Goal: Task Accomplishment & Management: Use online tool/utility

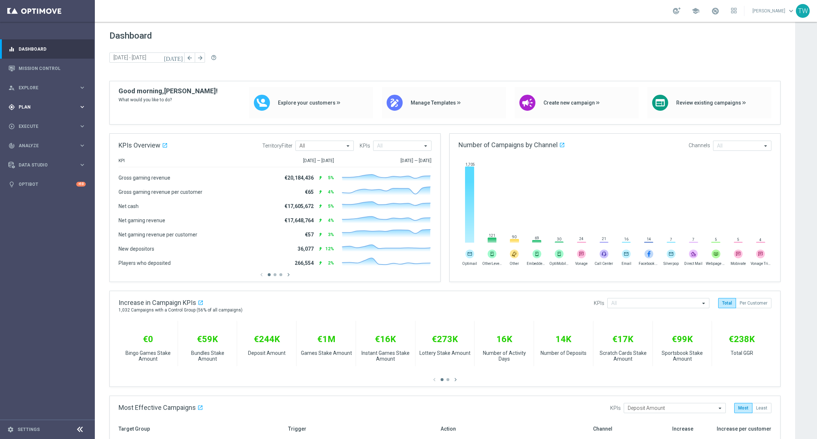
click at [69, 108] on span "Plan" at bounding box center [49, 107] width 60 height 4
drag, startPoint x: 37, startPoint y: 120, endPoint x: 86, endPoint y: 51, distance: 84.5
click at [37, 120] on link "Target Groups" at bounding box center [47, 122] width 57 height 6
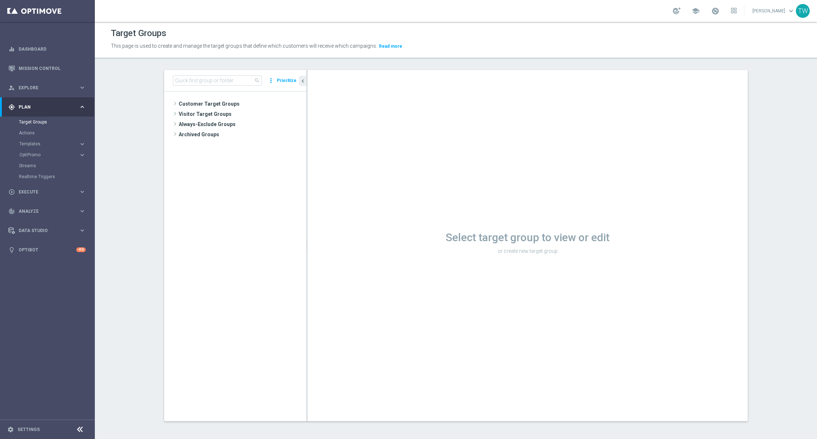
click at [212, 73] on div "search more_vert Prioritize" at bounding box center [235, 81] width 142 height 22
click at [212, 74] on div "search more_vert Prioritize" at bounding box center [235, 81] width 142 height 22
click at [209, 82] on input at bounding box center [217, 80] width 89 height 10
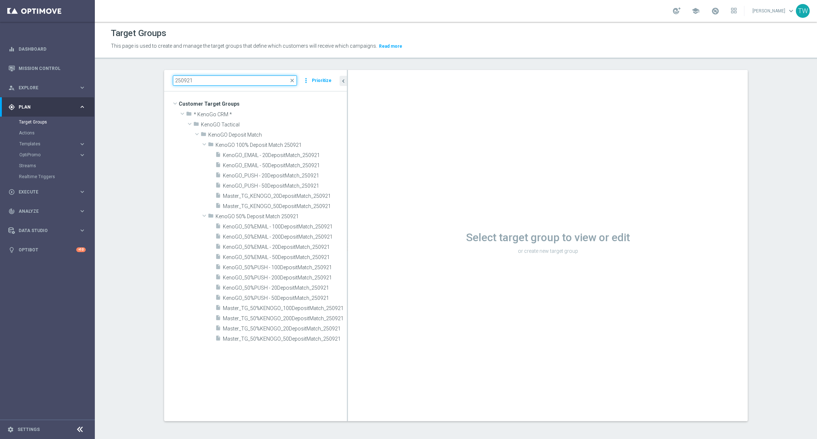
drag, startPoint x: 306, startPoint y: 222, endPoint x: 348, endPoint y: 223, distance: 41.9
click at [348, 223] on div at bounding box center [347, 245] width 1 height 351
type input "250921"
click at [284, 206] on span "Master_TG_KENOGO_50DepositMatch_250921" at bounding box center [277, 206] width 108 height 6
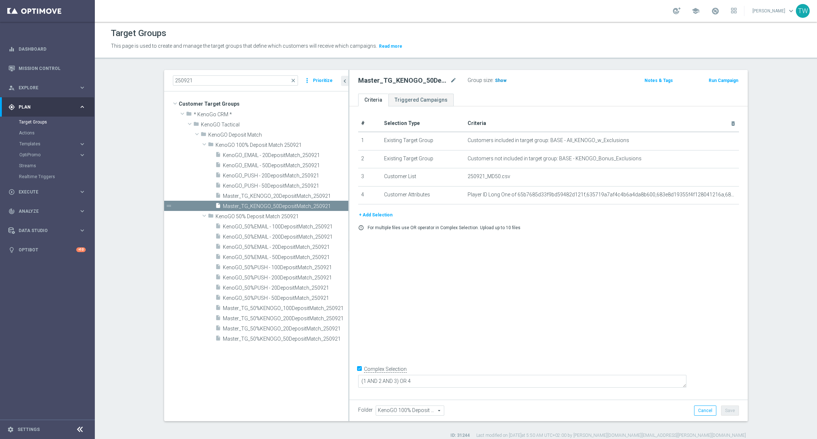
click at [495, 83] on h3 "Show" at bounding box center [500, 81] width 13 height 8
click at [497, 79] on span "381" at bounding box center [499, 81] width 9 height 7
click at [273, 193] on span "Master_TG_KENOGO_20DepositMatch_250921" at bounding box center [277, 196] width 108 height 6
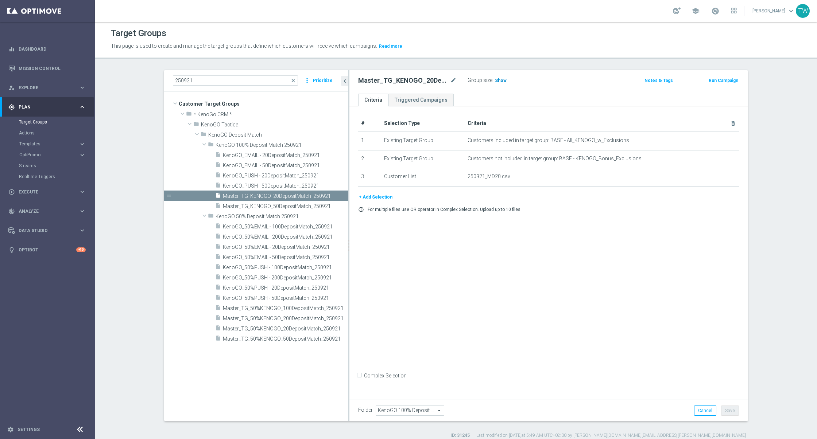
click at [503, 82] on span "Show" at bounding box center [501, 80] width 12 height 5
click at [499, 79] on span "9,636" at bounding box center [501, 81] width 13 height 7
click at [306, 321] on span "Master_TG_50%KENOGO_200DepositMatch_250921" at bounding box center [277, 319] width 109 height 6
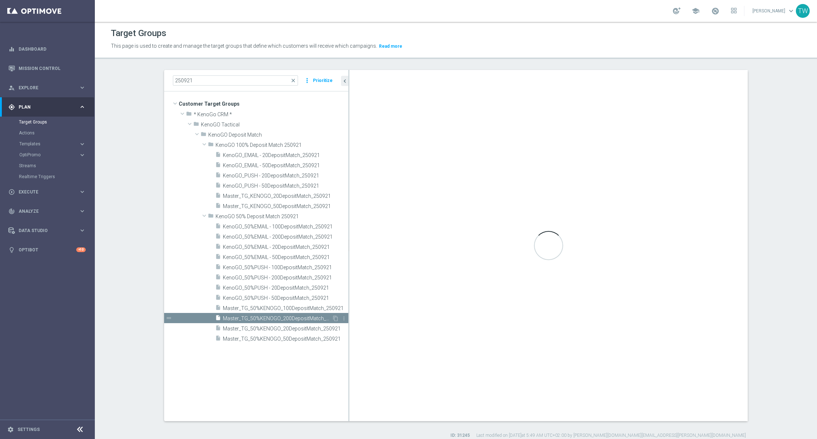
checkbox input "true"
type input "KenoGO 50% Deposit Match 250921"
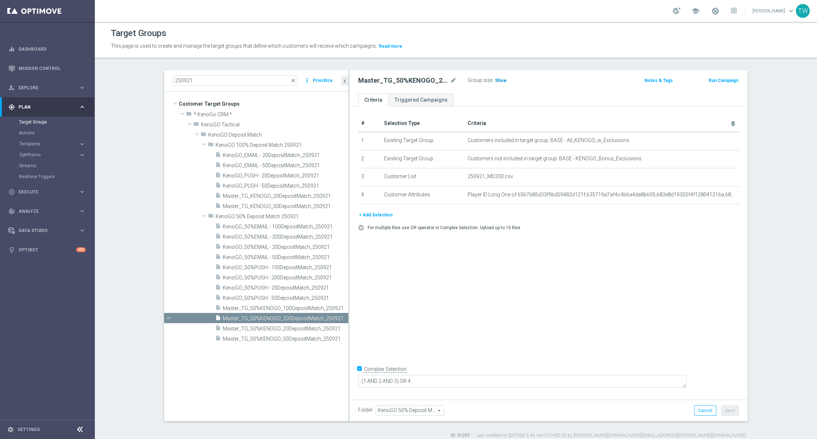
click at [498, 82] on span "Show" at bounding box center [501, 80] width 12 height 5
click at [496, 80] on span "55" at bounding box center [498, 81] width 7 height 7
click at [296, 307] on span "Master_TG_50%KENOGO_100DepositMatch_250921" at bounding box center [277, 308] width 109 height 6
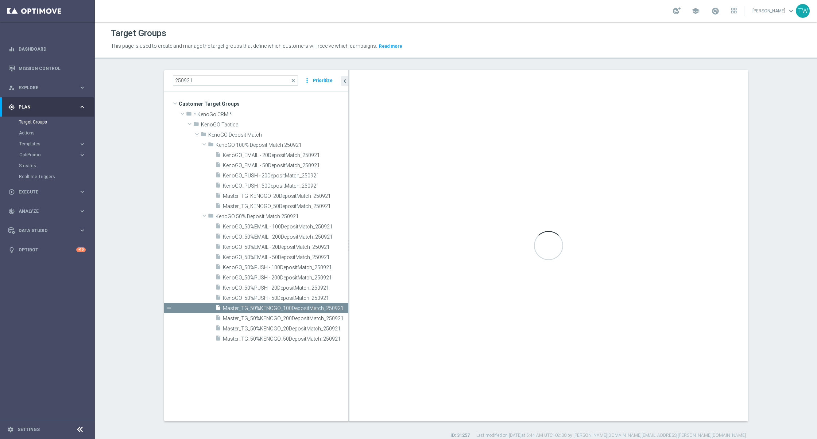
checkbox input "false"
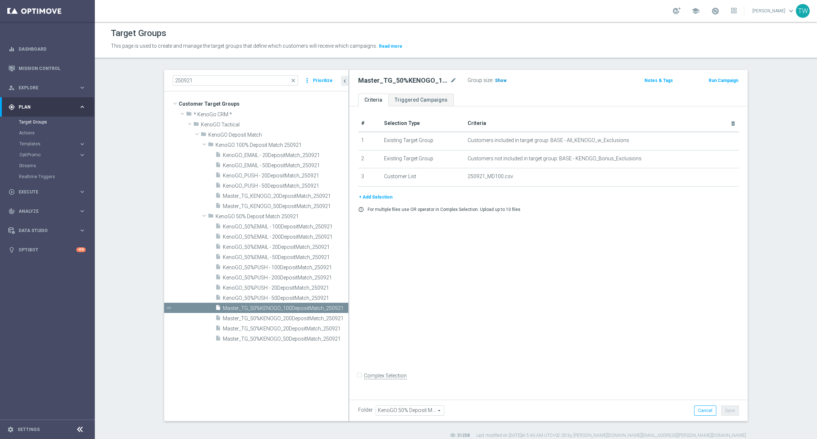
click at [501, 82] on span "Show" at bounding box center [501, 80] width 12 height 5
click at [502, 80] on span "684" at bounding box center [499, 81] width 9 height 7
click at [304, 340] on span "Master_TG_50%KENOGO_50DepositMatch_250921" at bounding box center [277, 339] width 109 height 6
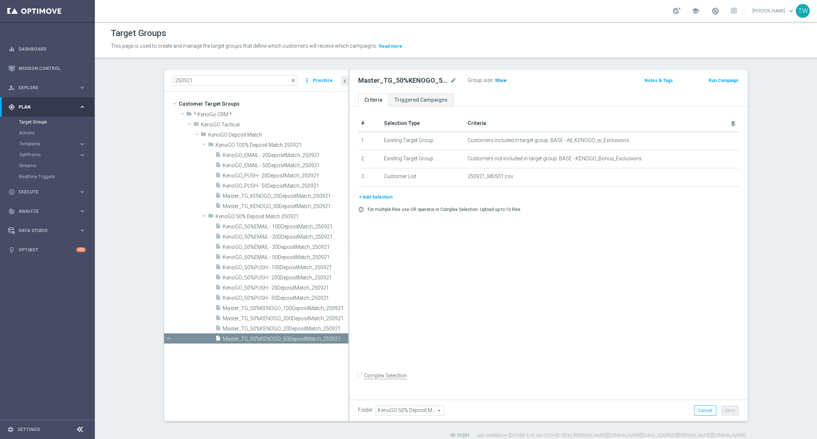
click at [504, 80] on span "Show" at bounding box center [501, 80] width 12 height 5
click at [719, 12] on span at bounding box center [715, 11] width 8 height 8
click at [500, 79] on span "2,866" at bounding box center [501, 81] width 13 height 7
click at [295, 329] on span "Master_TG_50%KENOGO_20DepositMatch_250921" at bounding box center [277, 329] width 109 height 6
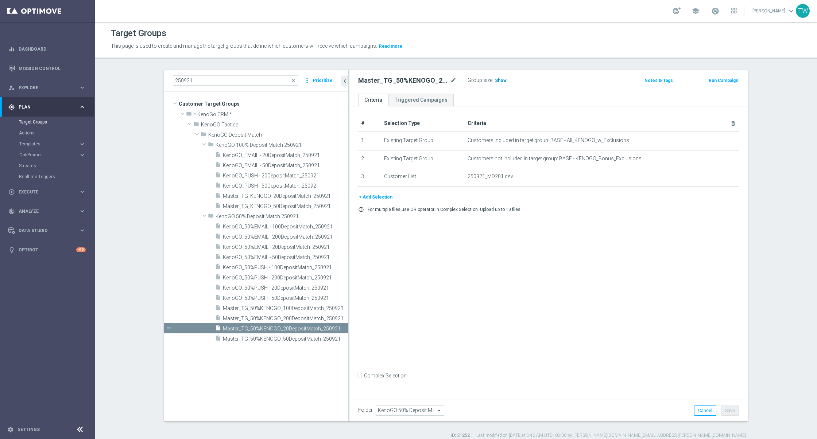
click at [500, 77] on h3 "Show" at bounding box center [500, 81] width 13 height 8
click at [495, 77] on h3 "4,319" at bounding box center [501, 82] width 15 height 11
click at [495, 78] on span "4,319" at bounding box center [501, 81] width 13 height 7
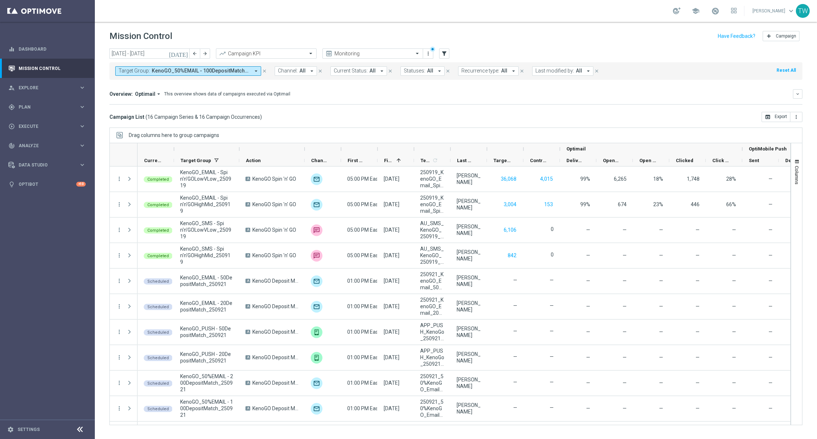
click at [203, 67] on button "Target Group: KenoGO_50%EMAIL - 100DepositMatch_250921, KenoGO_50%EMAIL - 200De…" at bounding box center [188, 70] width 146 height 9
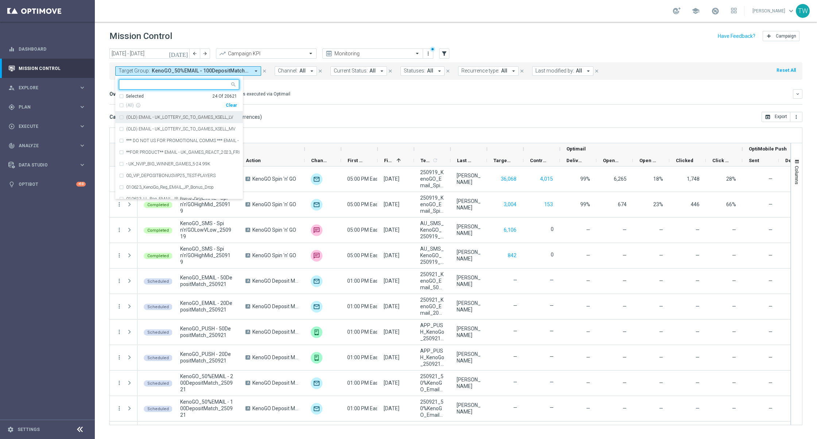
click at [133, 98] on div "Selected" at bounding box center [135, 96] width 18 height 6
click at [190, 159] on div "KenoGO_EMAIL - Spin'n'GOLowVLow_250919" at bounding box center [179, 157] width 120 height 12
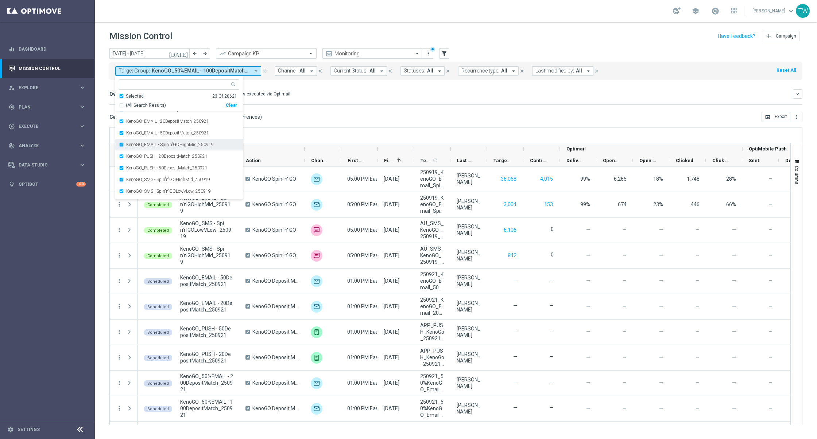
click at [188, 145] on label "KenoGO_EMAIL - Spin'n'GOHighMid_250919" at bounding box center [169, 145] width 87 height 4
click at [198, 157] on label "KenoGO_SMS - Spin'n'GOLowVLow_250919" at bounding box center [168, 156] width 85 height 4
click at [196, 146] on div "KenoGO_SMS - Spin'n'GOHighMid_250919" at bounding box center [179, 145] width 120 height 12
click at [282, 109] on mini-dashboard "Overview: Optimail arrow_drop_down This overview shows data of campaigns execut…" at bounding box center [455, 96] width 693 height 32
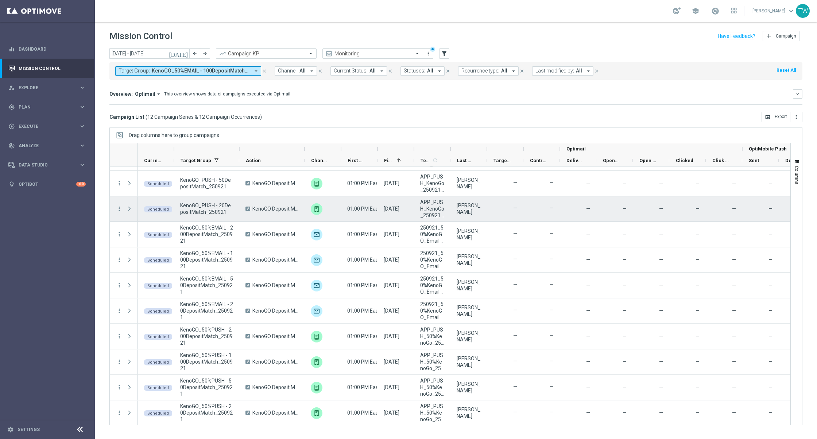
scroll to position [0, 0]
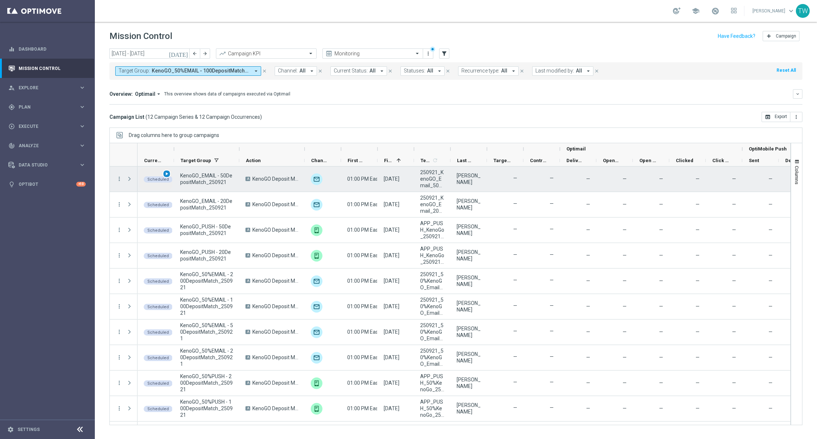
click at [167, 175] on span "play_arrow" at bounding box center [166, 173] width 5 height 5
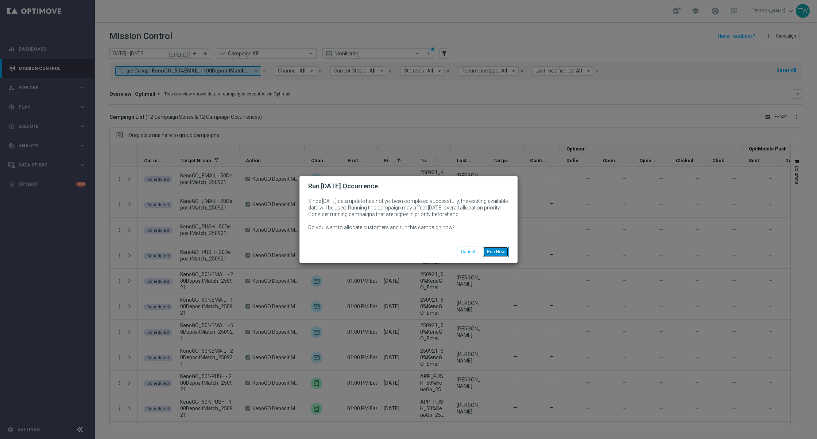
click at [490, 253] on button "Run Now" at bounding box center [496, 252] width 26 height 10
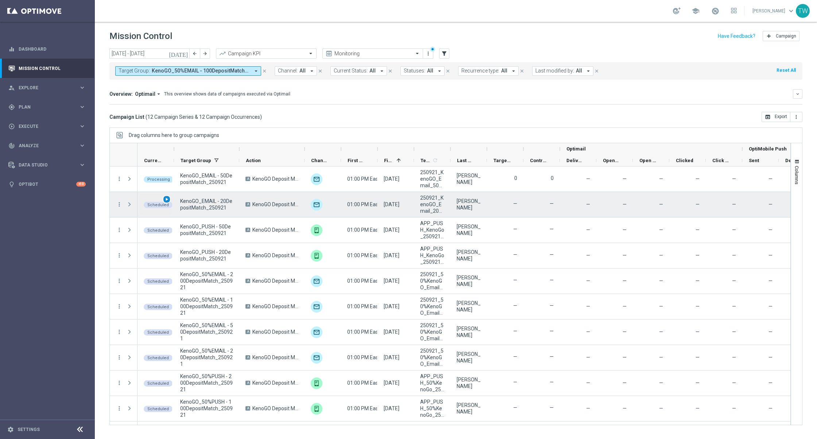
click at [166, 197] on span "play_arrow" at bounding box center [166, 199] width 5 height 5
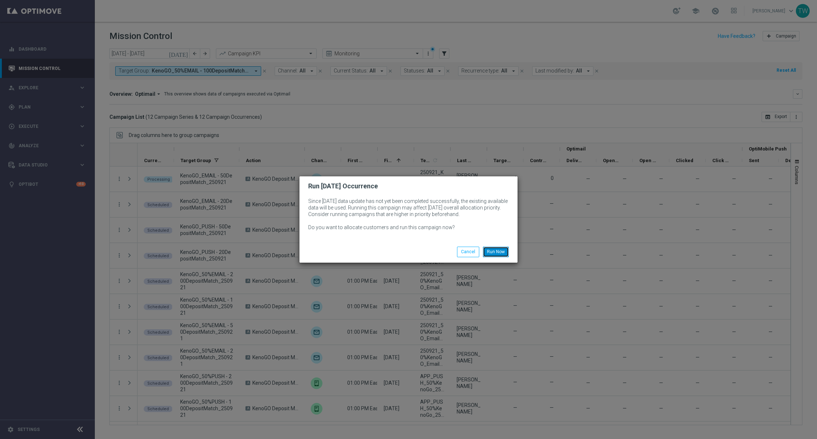
click at [503, 251] on button "Run Now" at bounding box center [496, 252] width 26 height 10
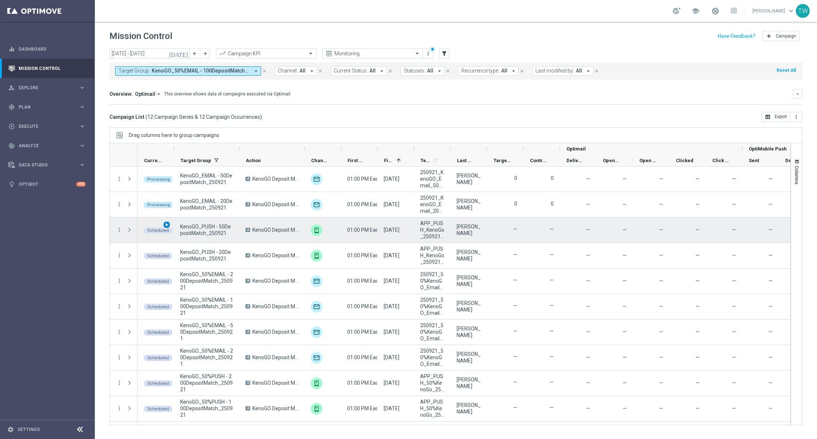
click at [168, 222] on span "play_arrow" at bounding box center [166, 224] width 5 height 5
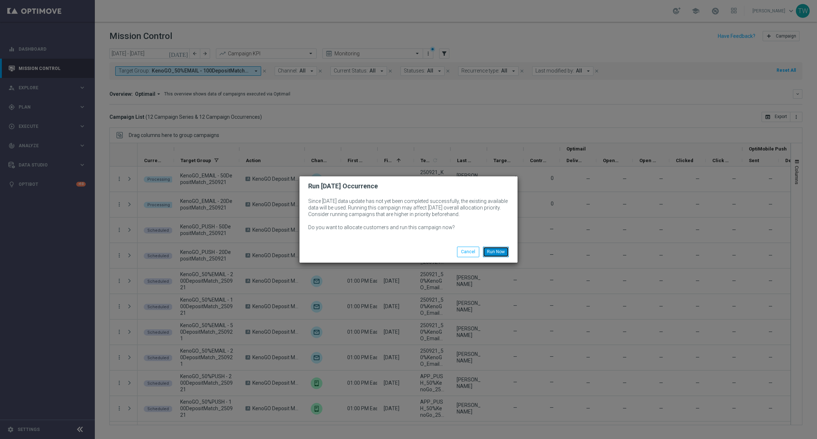
click at [497, 247] on button "Run Now" at bounding box center [496, 252] width 26 height 10
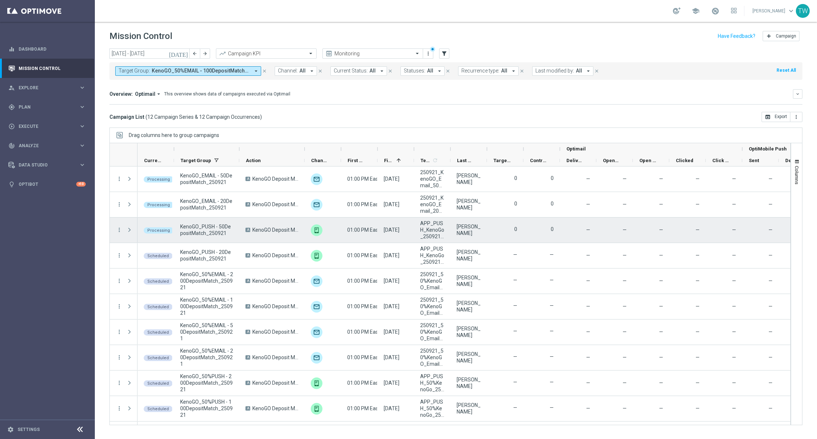
click at [165, 227] on div "Processing" at bounding box center [159, 230] width 30 height 6
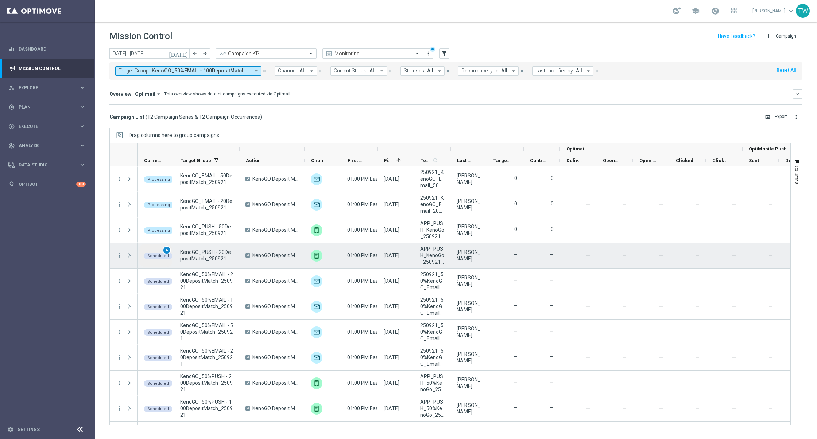
click at [166, 249] on span "play_arrow" at bounding box center [166, 250] width 5 height 5
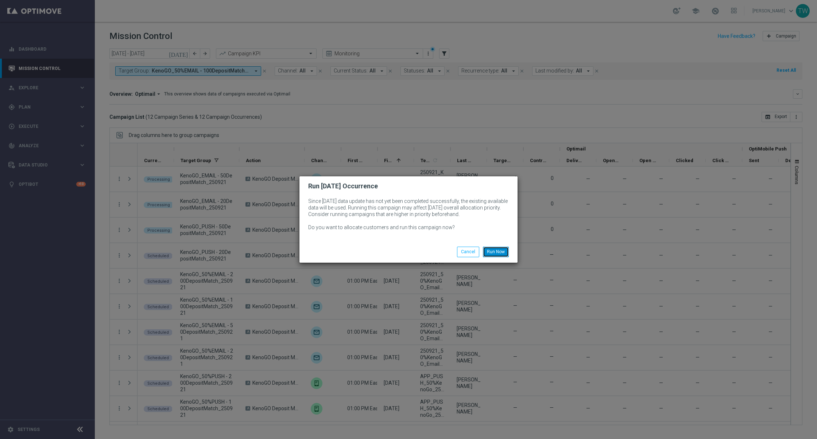
click at [499, 255] on button "Run Now" at bounding box center [496, 252] width 26 height 10
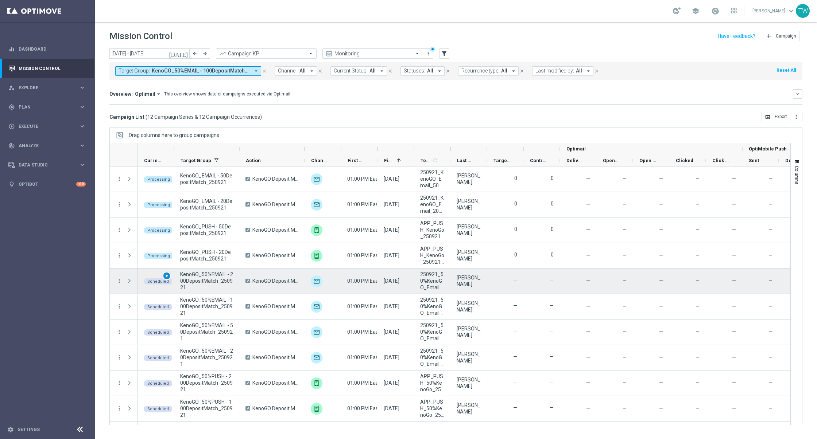
click at [165, 274] on span "play_arrow" at bounding box center [166, 275] width 5 height 5
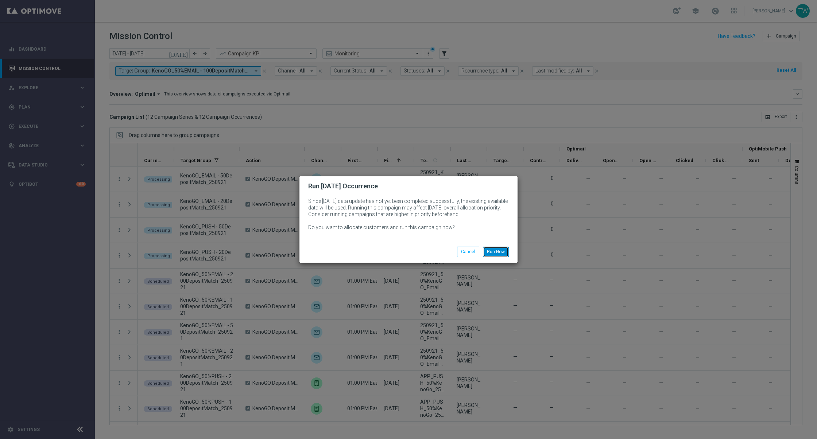
click at [500, 248] on button "Run Now" at bounding box center [496, 252] width 26 height 10
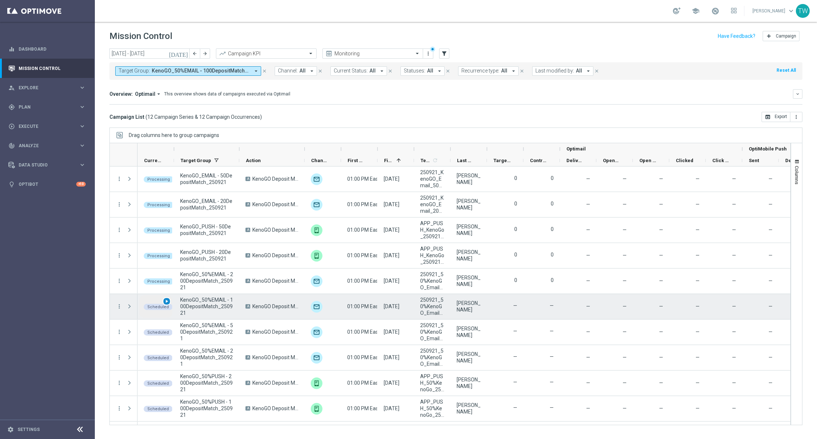
click at [167, 299] on span "play_arrow" at bounding box center [166, 301] width 5 height 5
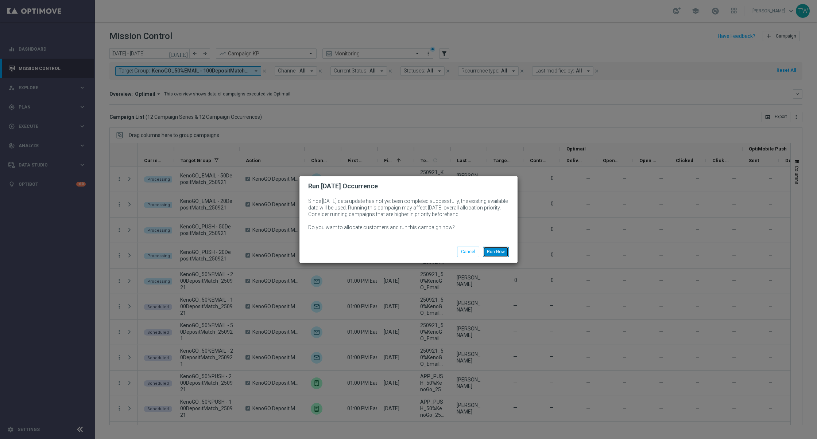
click at [490, 253] on button "Run Now" at bounding box center [496, 252] width 26 height 10
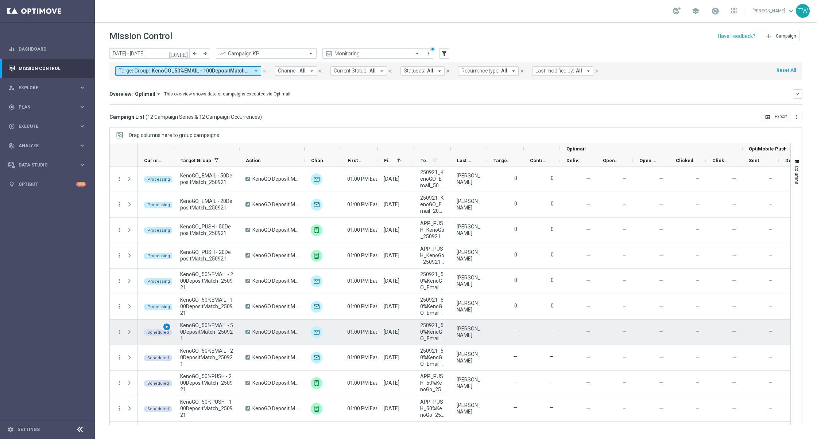
click at [167, 324] on span "play_arrow" at bounding box center [166, 326] width 5 height 5
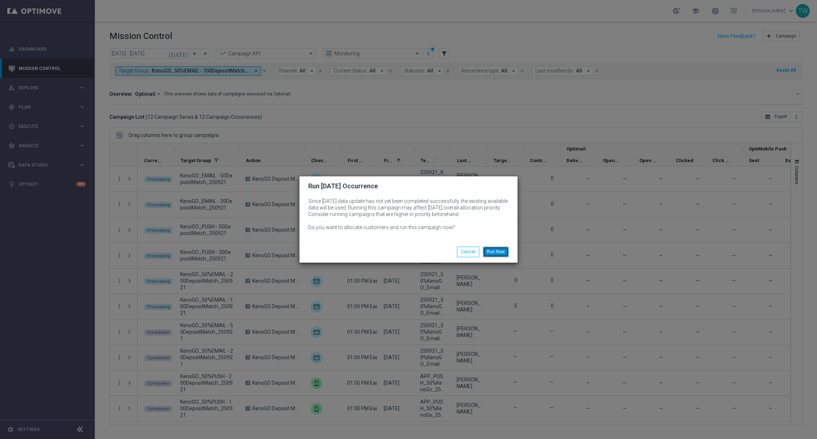
click at [495, 250] on button "Run Now" at bounding box center [496, 252] width 26 height 10
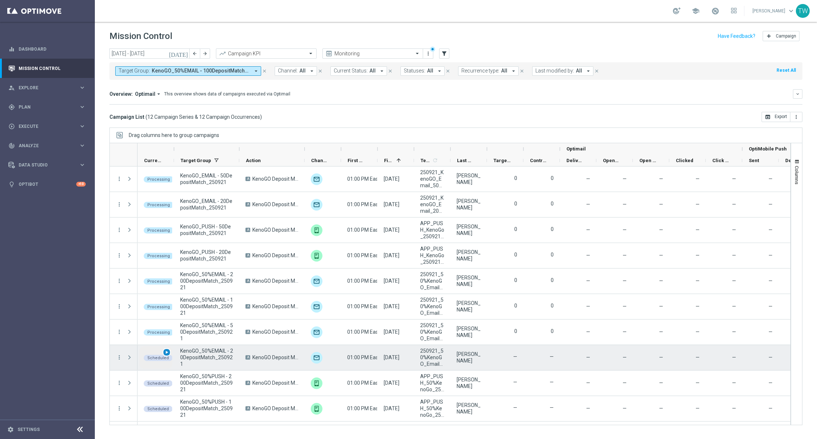
click at [166, 353] on span "play_arrow" at bounding box center [166, 352] width 5 height 5
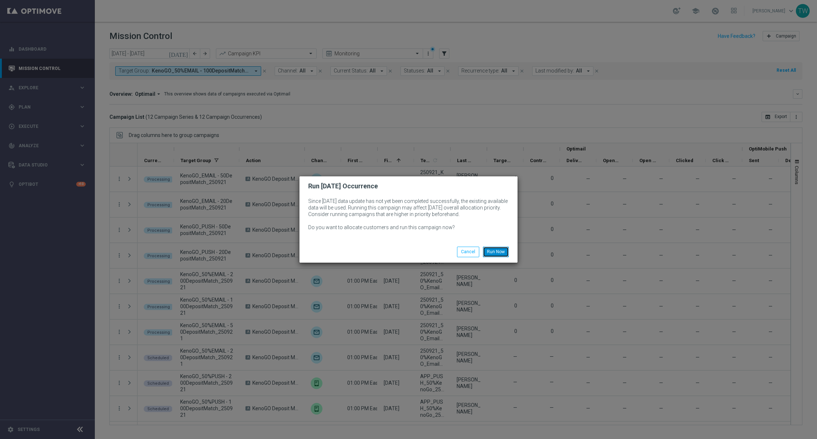
click at [498, 253] on button "Run Now" at bounding box center [496, 252] width 26 height 10
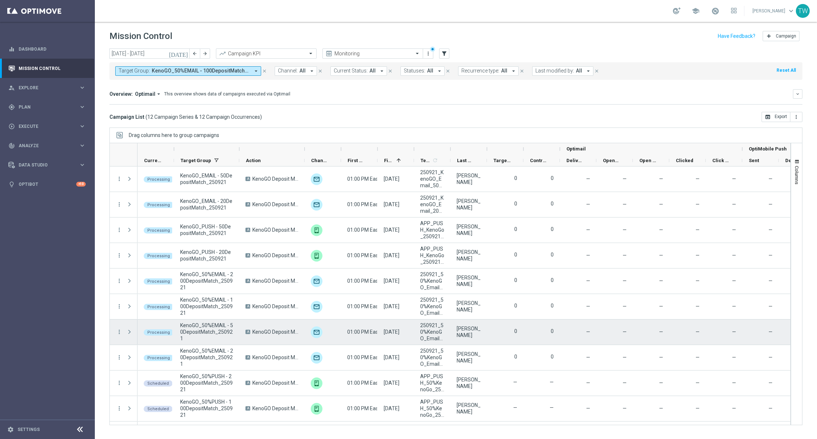
scroll to position [47, 0]
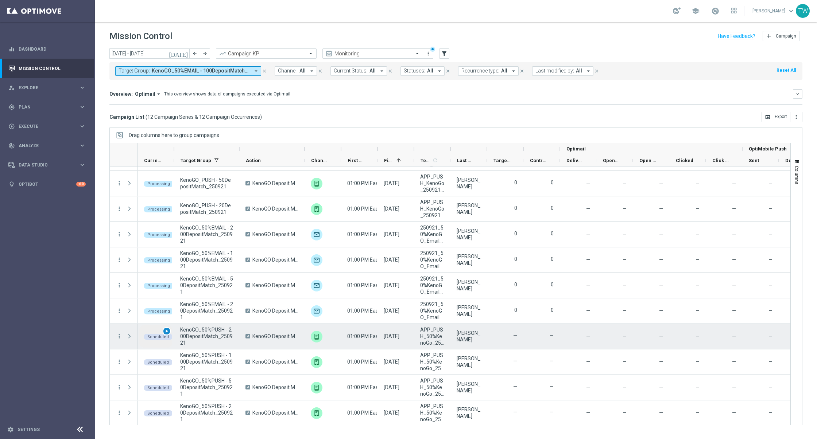
click at [165, 330] on span "play_arrow" at bounding box center [166, 331] width 5 height 5
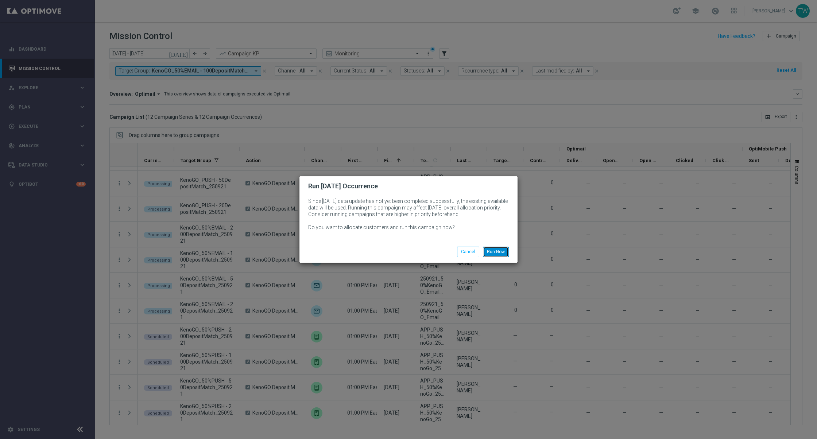
click at [499, 248] on button "Run Now" at bounding box center [496, 252] width 26 height 10
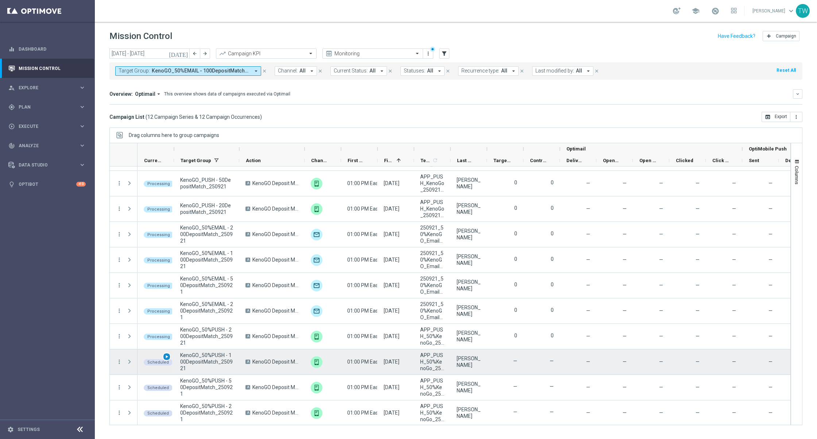
click at [166, 355] on span "play_arrow" at bounding box center [166, 356] width 5 height 5
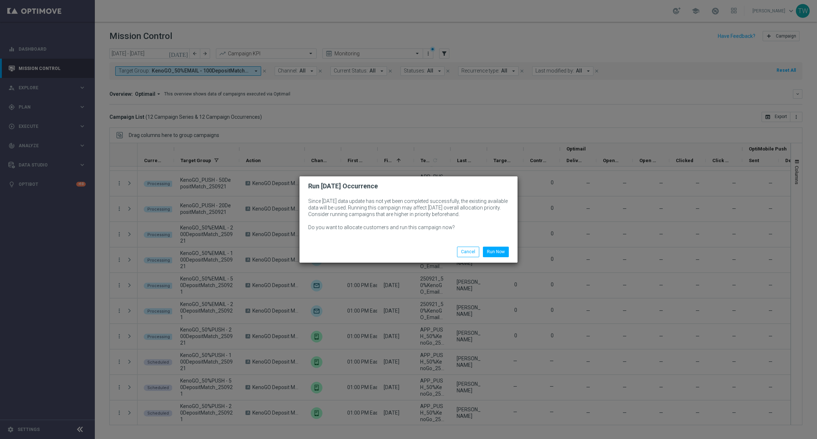
click at [502, 247] on li "Run Now" at bounding box center [496, 252] width 30 height 10
click at [501, 248] on button "Run Now" at bounding box center [496, 252] width 26 height 10
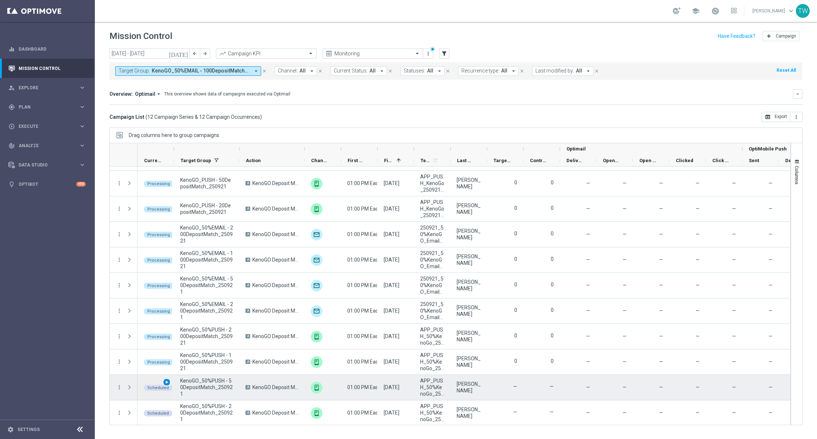
click at [166, 378] on div "play_arrow" at bounding box center [167, 382] width 8 height 8
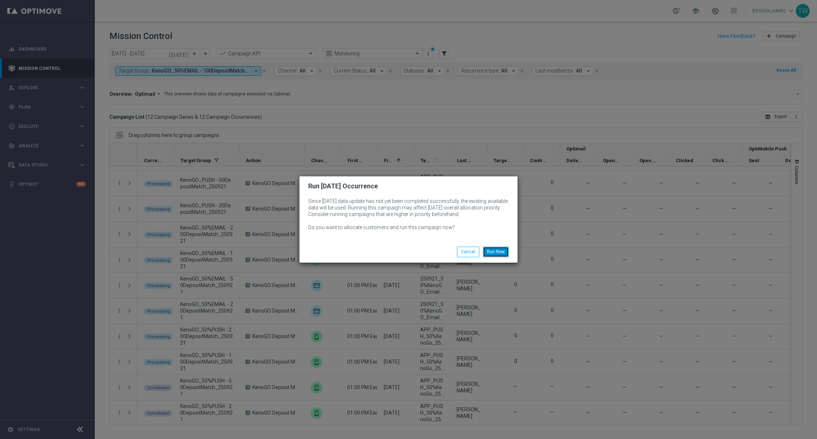
click at [497, 250] on button "Run Now" at bounding box center [496, 252] width 26 height 10
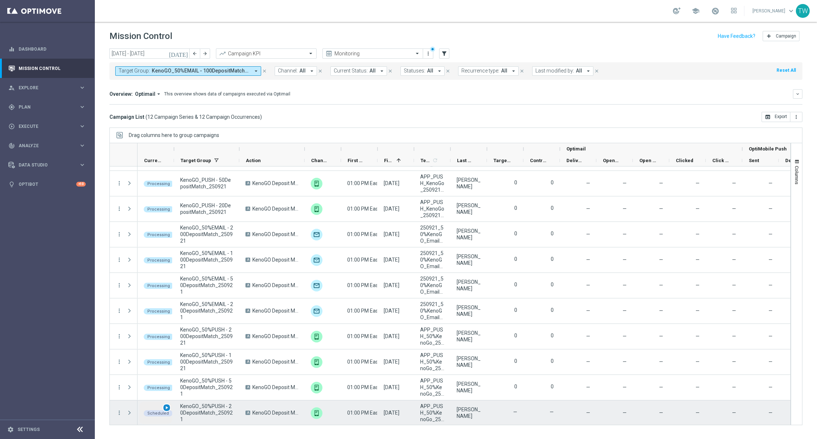
click at [167, 406] on span "play_arrow" at bounding box center [166, 407] width 5 height 5
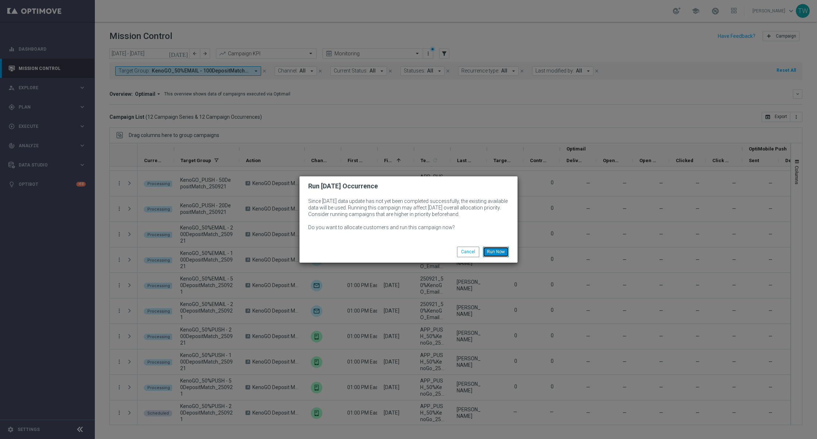
click at [499, 249] on button "Run Now" at bounding box center [496, 252] width 26 height 10
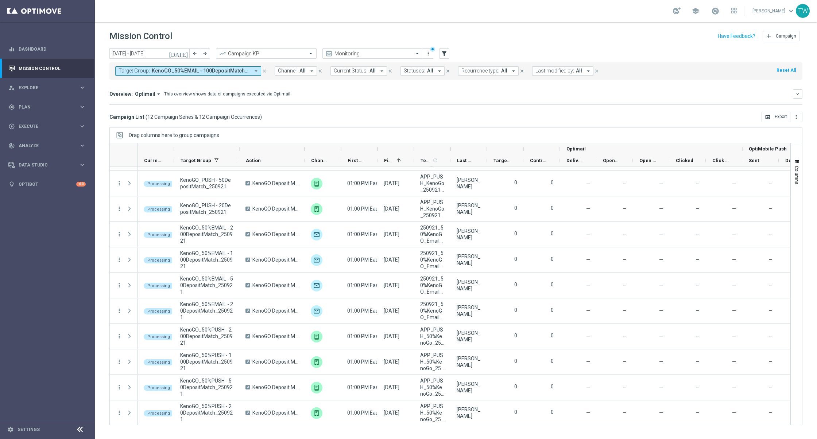
click at [450, 149] on div at bounding box center [450, 149] width 3 height 12
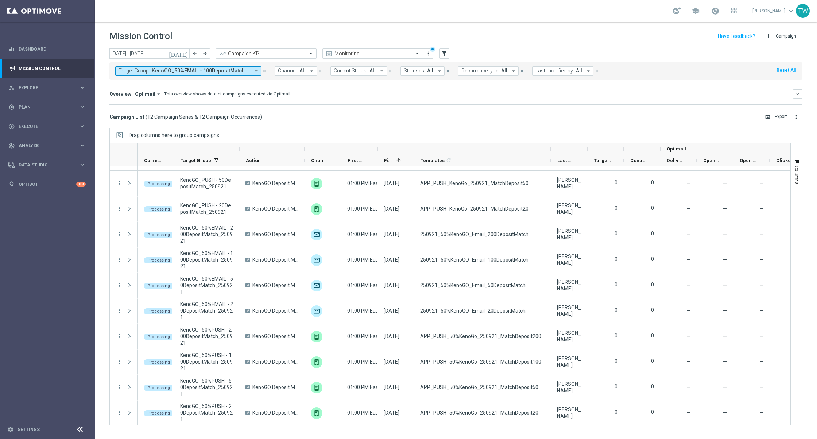
click at [237, 147] on div at bounding box center [206, 149] width 65 height 12
click at [239, 148] on div at bounding box center [239, 149] width 3 height 12
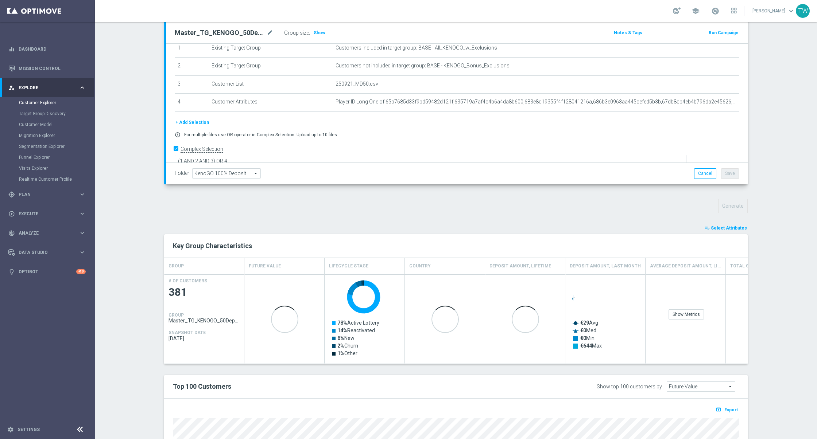
scroll to position [87, 0]
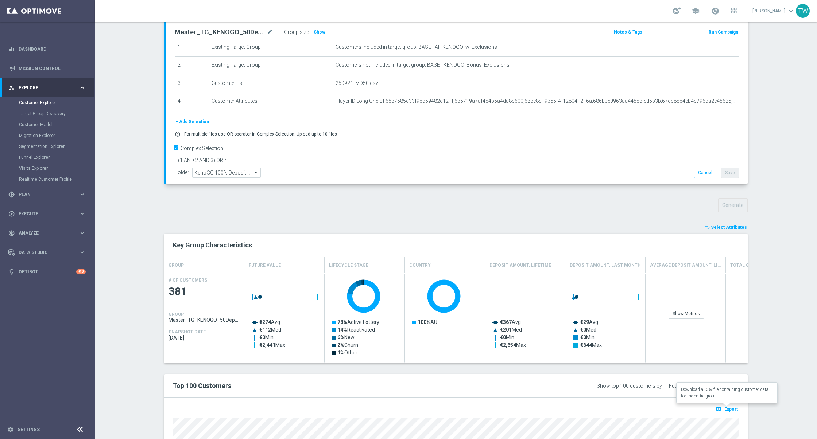
click at [732, 412] on button "open_in_browser Export" at bounding box center [726, 408] width 24 height 9
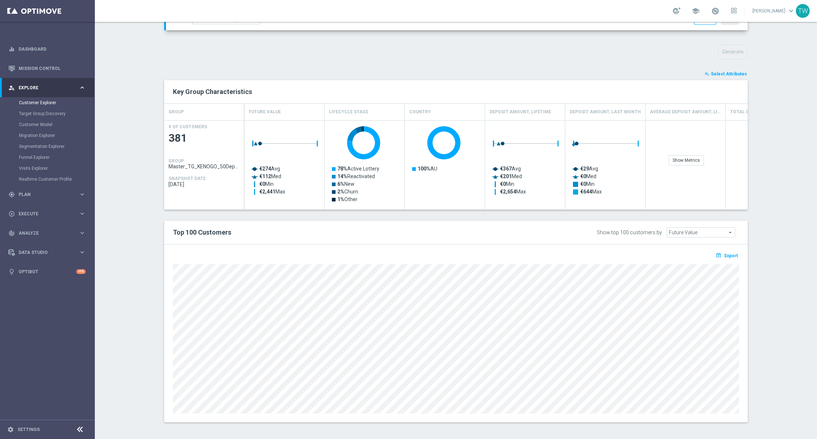
scroll to position [0, 0]
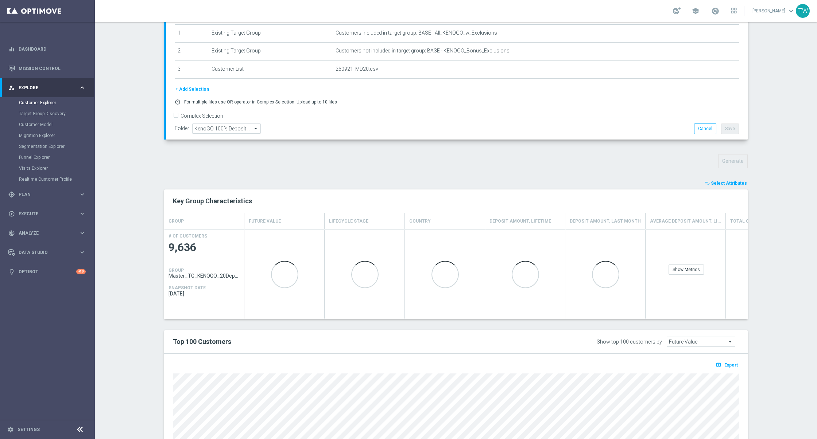
scroll to position [132, 0]
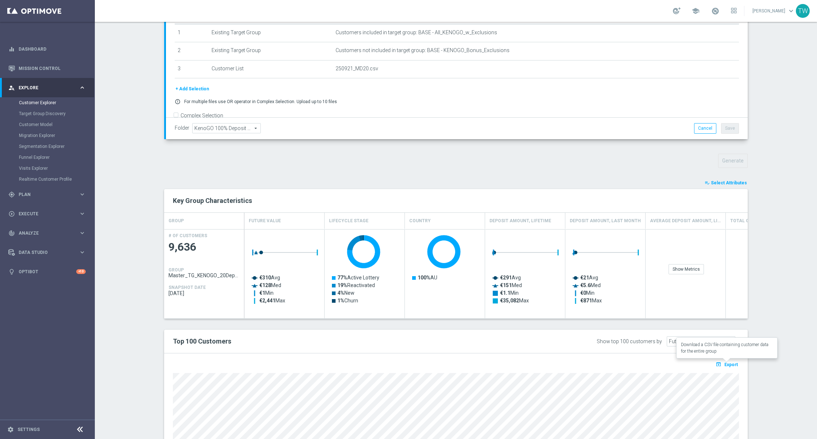
click at [732, 362] on span "Export" at bounding box center [730, 364] width 13 height 5
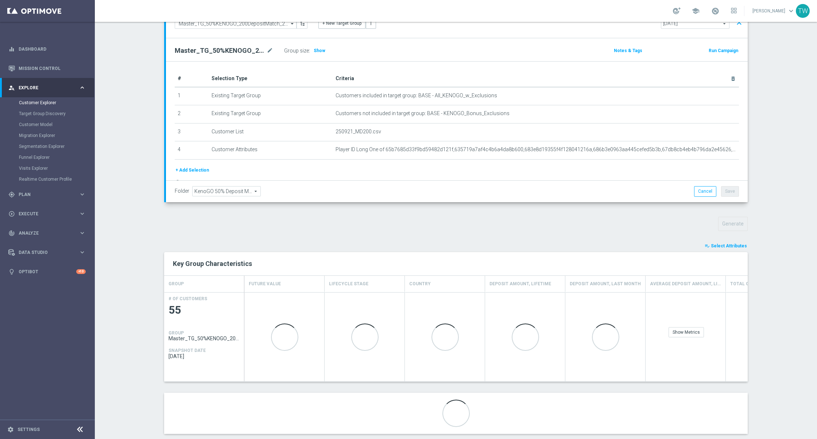
scroll to position [81, 0]
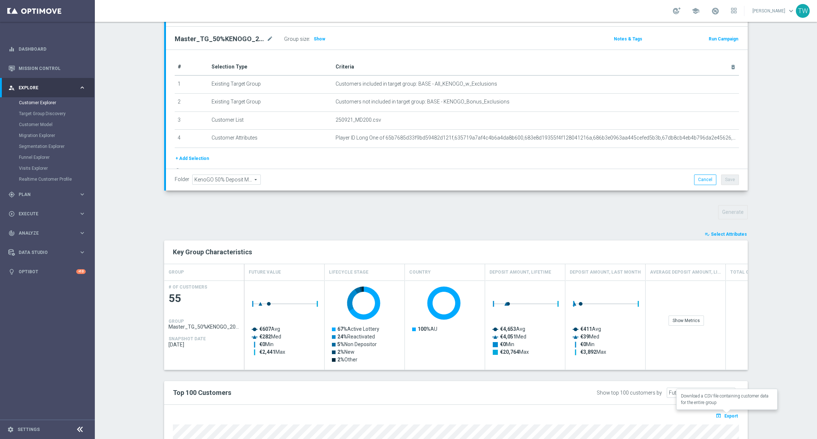
click at [733, 414] on span "Export" at bounding box center [730, 416] width 13 height 5
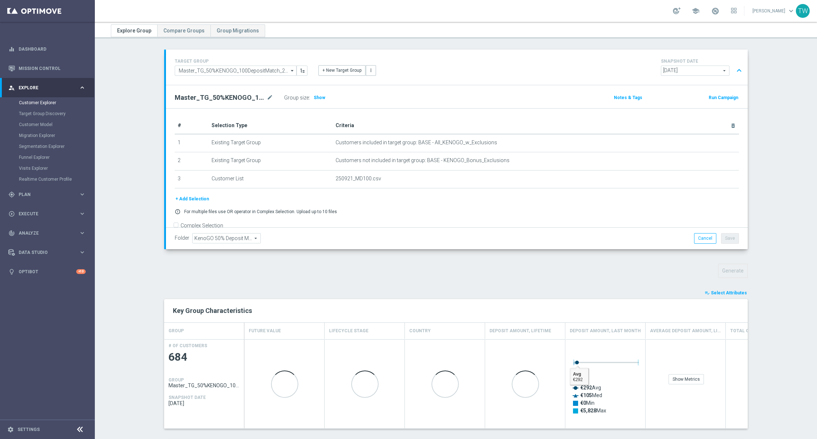
scroll to position [63, 0]
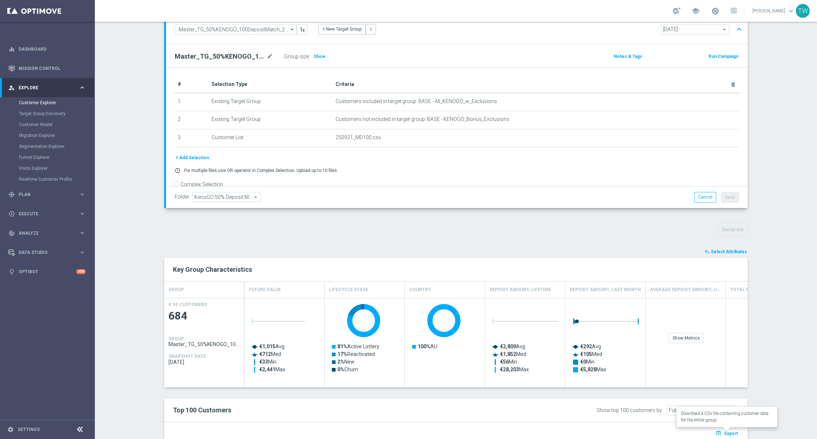
click at [723, 431] on button "open_in_browser Export" at bounding box center [726, 433] width 24 height 9
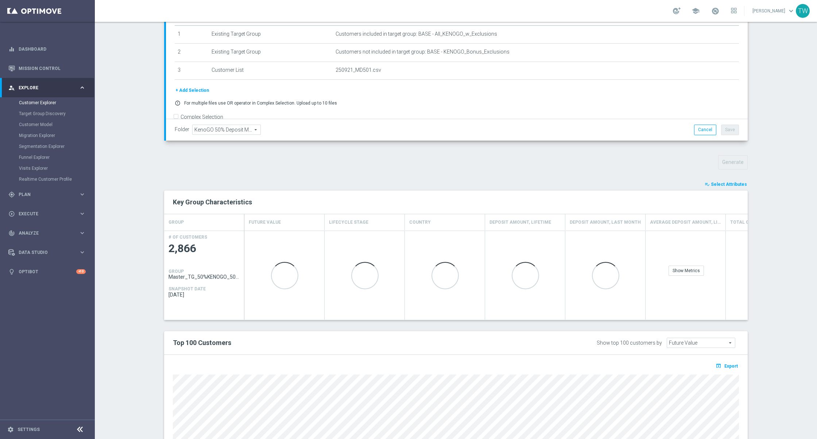
scroll to position [132, 0]
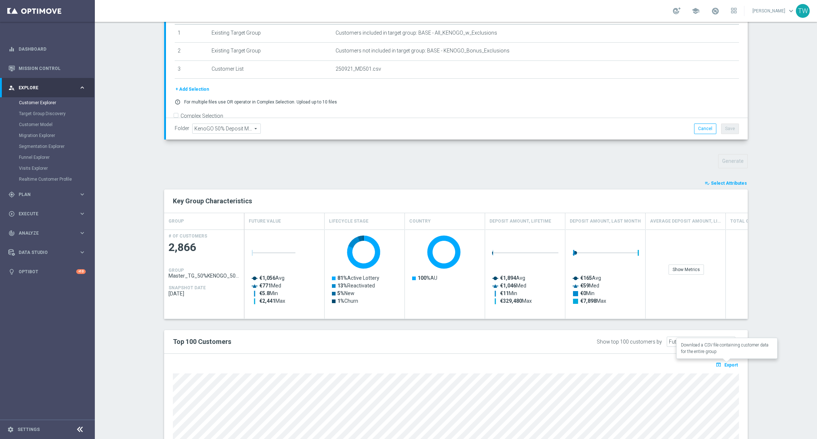
click at [728, 363] on span "Export" at bounding box center [730, 365] width 13 height 5
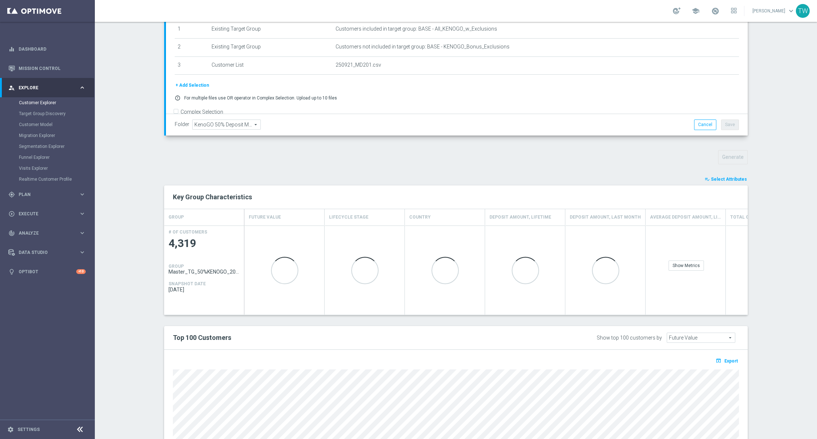
scroll to position [206, 0]
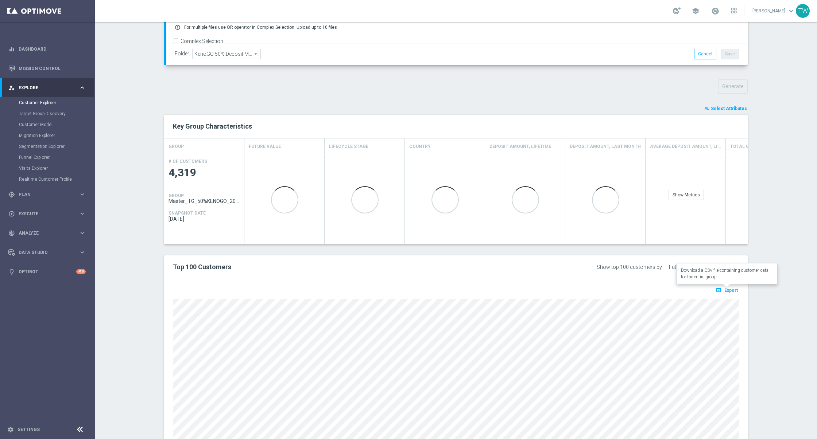
click at [725, 290] on span "Export" at bounding box center [730, 290] width 13 height 5
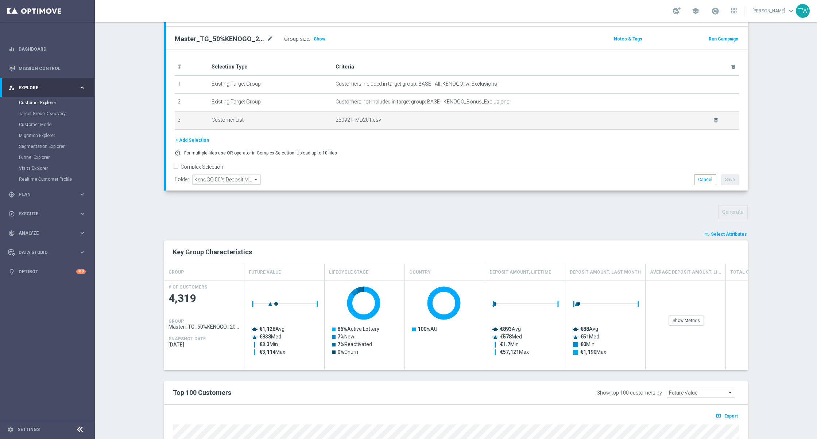
scroll to position [0, 0]
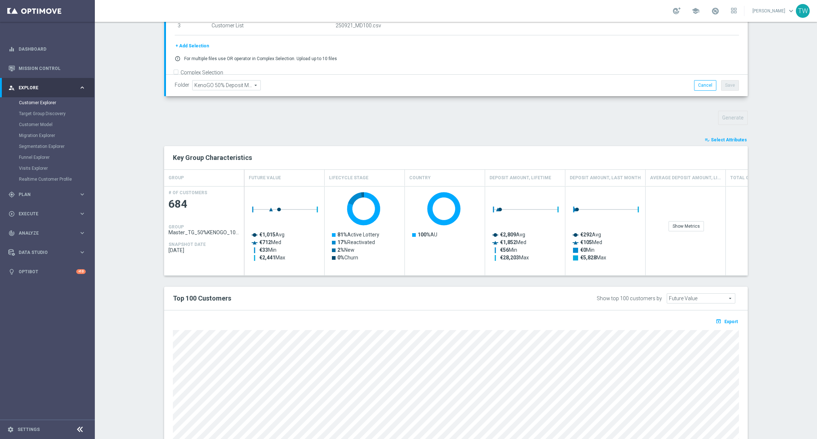
scroll to position [190, 0]
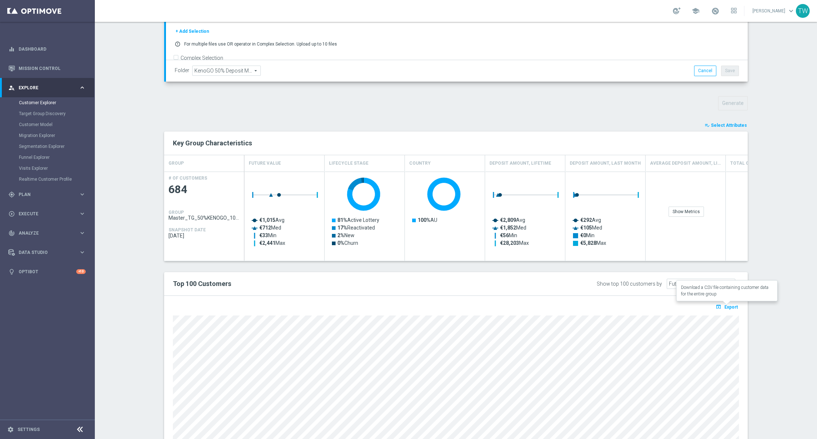
click at [737, 305] on span "Export" at bounding box center [730, 307] width 13 height 5
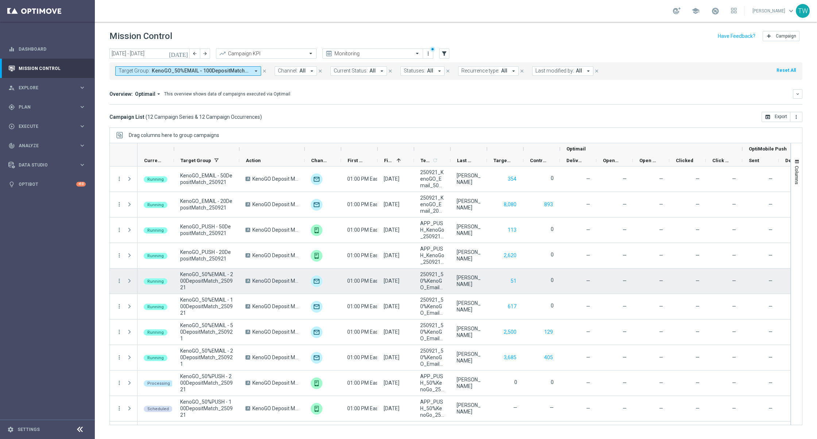
scroll to position [47, 0]
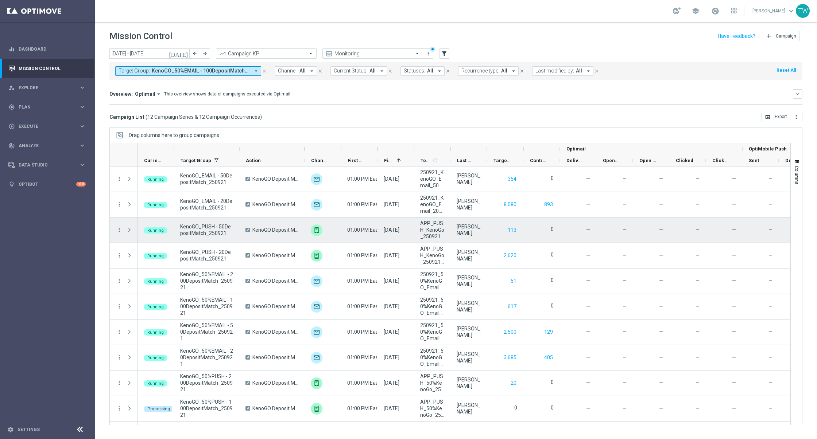
scroll to position [47, 0]
